Goal: Information Seeking & Learning: Learn about a topic

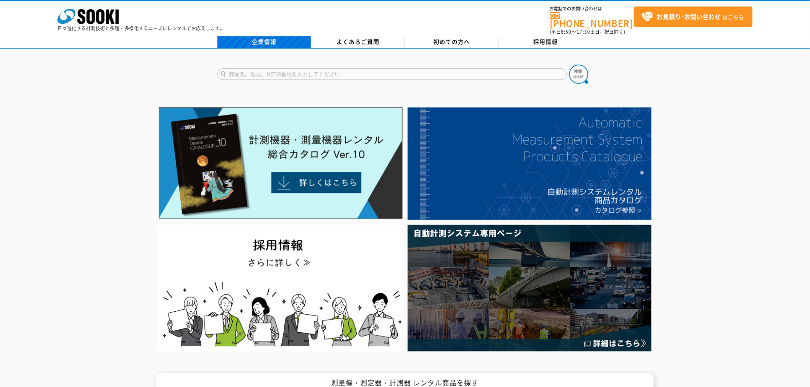
click at [270, 36] on link "企業情報" at bounding box center [264, 41] width 94 height 11
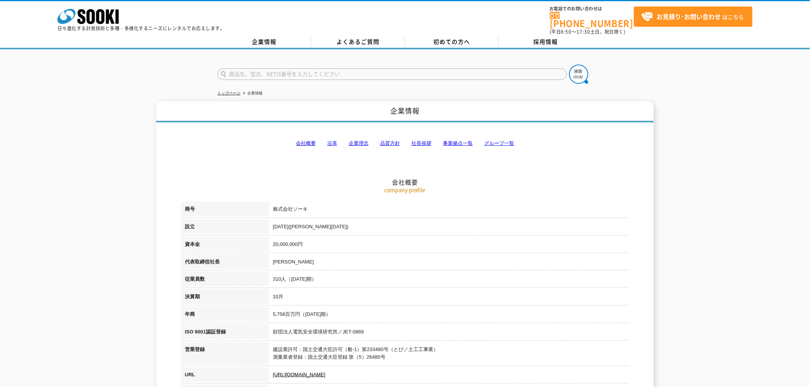
click at [304, 141] on link "会社概要" at bounding box center [306, 144] width 20 height 6
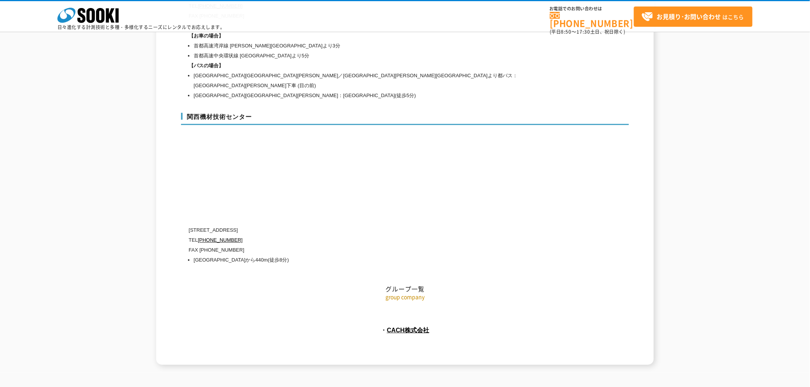
scroll to position [3397, 0]
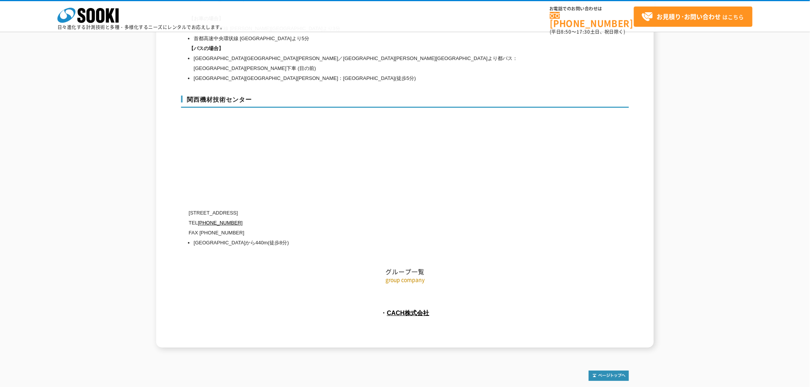
click at [199, 387] on link "企業情報" at bounding box center [195, 391] width 17 height 5
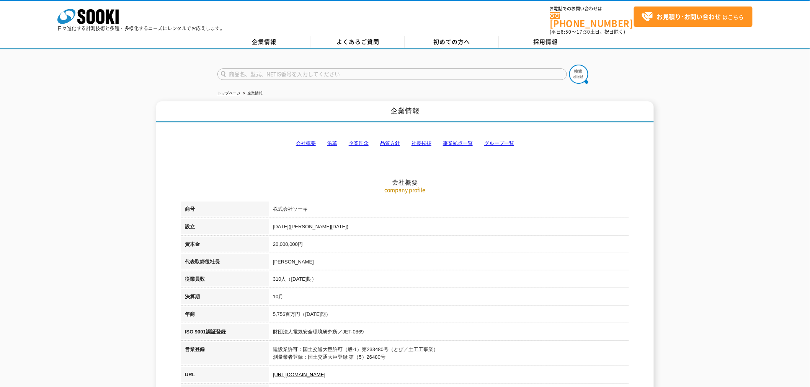
click at [278, 31] on div "株式会社 ソーキ spMenu 日々進化する計測技術と多種・多様化するニーズにレンタルでお応えします。 お電話でのお問い合わせは 0120-856-990 (…" at bounding box center [405, 24] width 810 height 49
click at [271, 36] on link "企業情報" at bounding box center [264, 41] width 94 height 11
click at [102, 16] on icon at bounding box center [100, 16] width 8 height 15
